Goal: Task Accomplishment & Management: Manage account settings

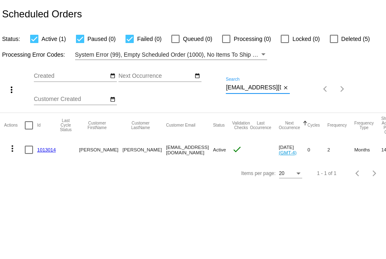
scroll to position [0, 2]
drag, startPoint x: 226, startPoint y: 87, endPoint x: 337, endPoint y: 81, distance: 110.5
click at [337, 81] on div "more_vert Sep Jan Feb Mar Apr 1" at bounding box center [193, 86] width 386 height 52
paste input "edwarddignum7"
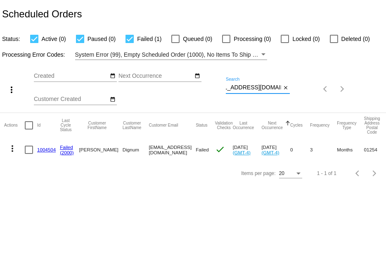
type input "[EMAIL_ADDRESS][DOMAIN_NAME]"
click at [52, 149] on link "1004504" at bounding box center [46, 149] width 19 height 5
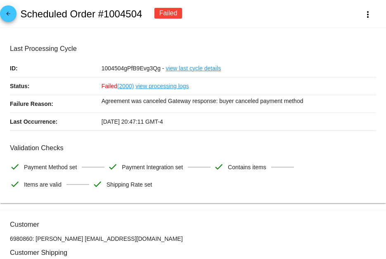
click at [165, 88] on link "view processing logs" at bounding box center [161, 85] width 53 height 17
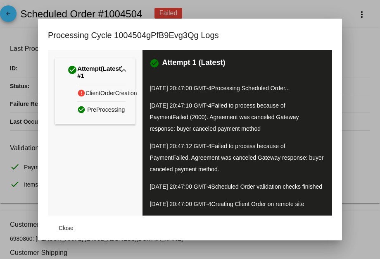
click at [346, 120] on div at bounding box center [190, 129] width 380 height 259
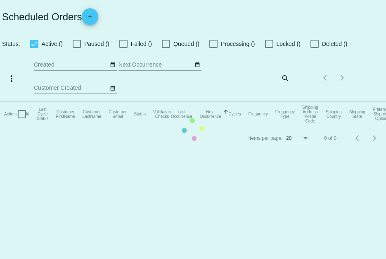
checkbox input "true"
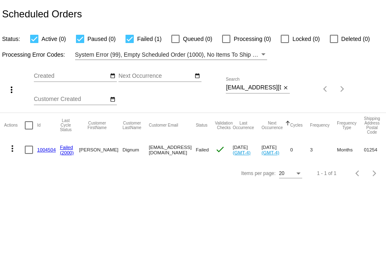
drag, startPoint x: 57, startPoint y: 147, endPoint x: 38, endPoint y: 147, distance: 19.4
click at [38, 147] on mat-cell "1004504" at bounding box center [48, 150] width 23 height 24
copy link "1004504"
drag, startPoint x: 225, startPoint y: 88, endPoint x: 304, endPoint y: 94, distance: 79.5
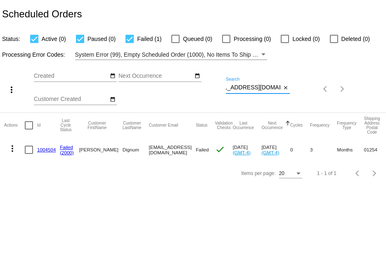
click at [304, 94] on div "more_vert Sep Jan Feb Mar Apr 1" at bounding box center [193, 86] width 386 height 52
click at [44, 148] on link "1004504" at bounding box center [46, 149] width 19 height 5
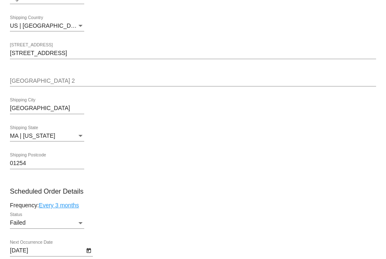
scroll to position [372, 0]
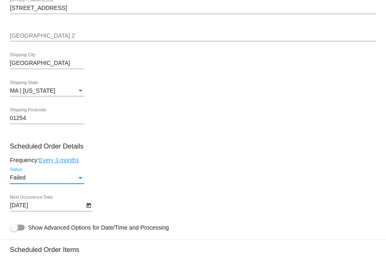
click at [77, 179] on div "Status" at bounding box center [80, 177] width 7 height 7
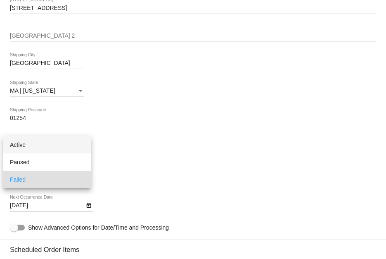
click at [71, 147] on span "Active" at bounding box center [47, 144] width 74 height 17
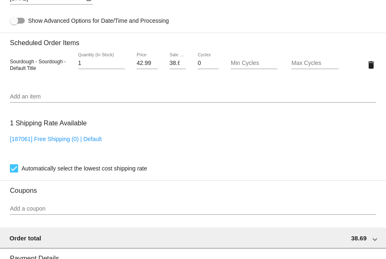
scroll to position [785, 0]
